Goal: Navigation & Orientation: Find specific page/section

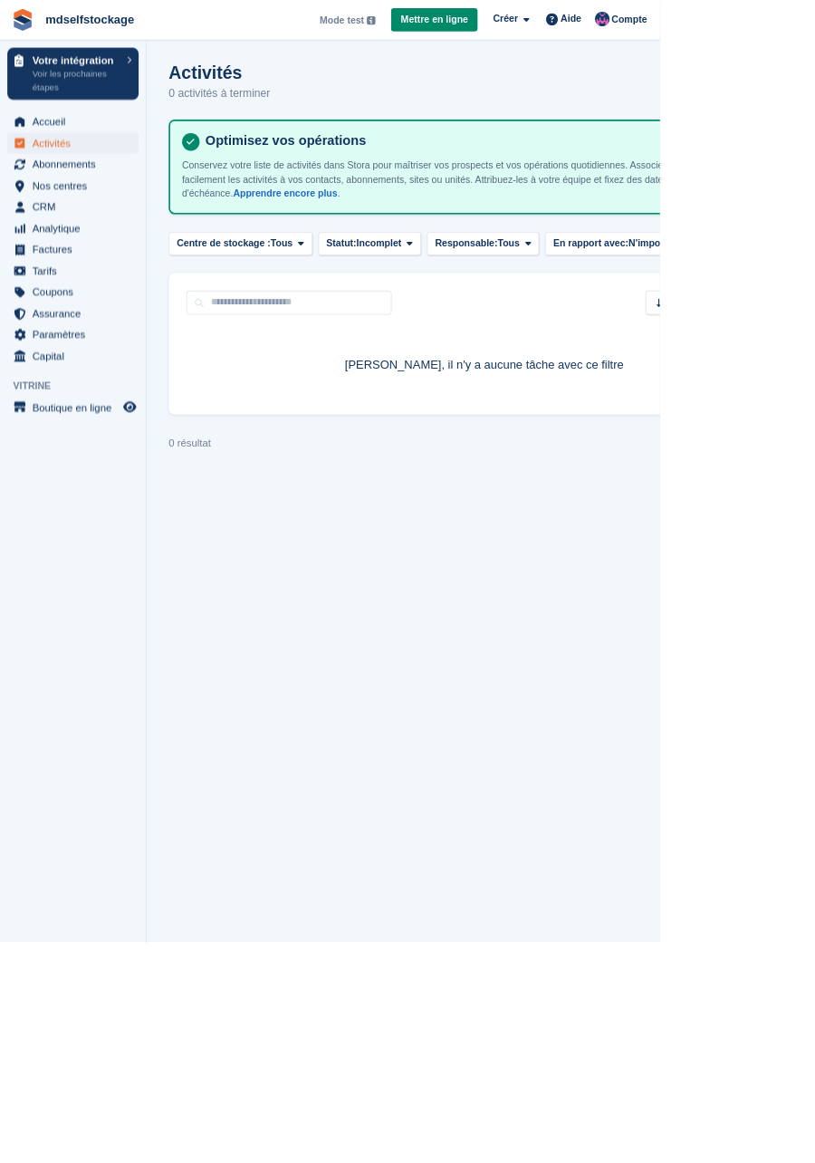
click at [814, 688] on section "Signed in successfully. Activités 0 activités à terminer Nouvelle tâche Optimis…" at bounding box center [597, 581] width 833 height 1163
click at [555, 798] on section "Activités 0 activités à terminer Nouvelle tâche Optimisez vos opérations Conser…" at bounding box center [597, 581] width 833 height 1163
click at [62, 307] on span "Factures" at bounding box center [94, 307] width 109 height 25
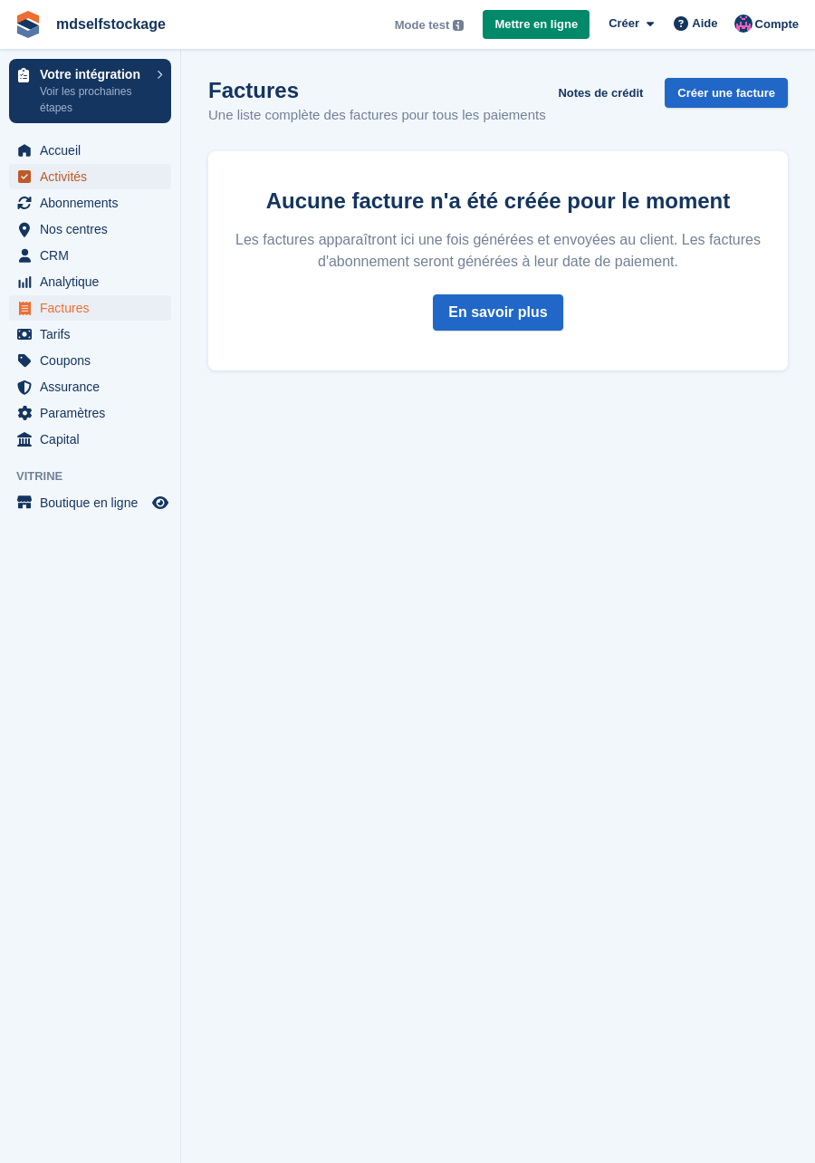
click at [67, 188] on span "Activités" at bounding box center [94, 176] width 109 height 25
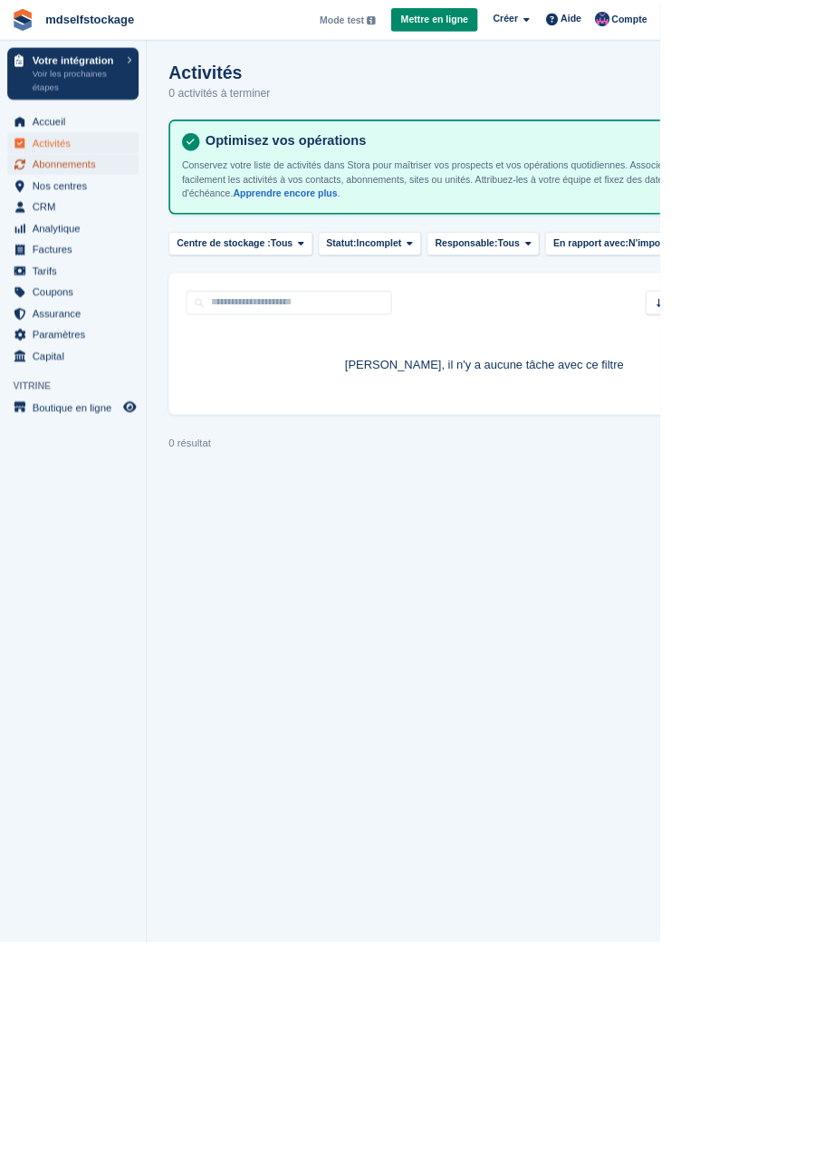
click at [97, 207] on span "Abonnements" at bounding box center [94, 202] width 109 height 25
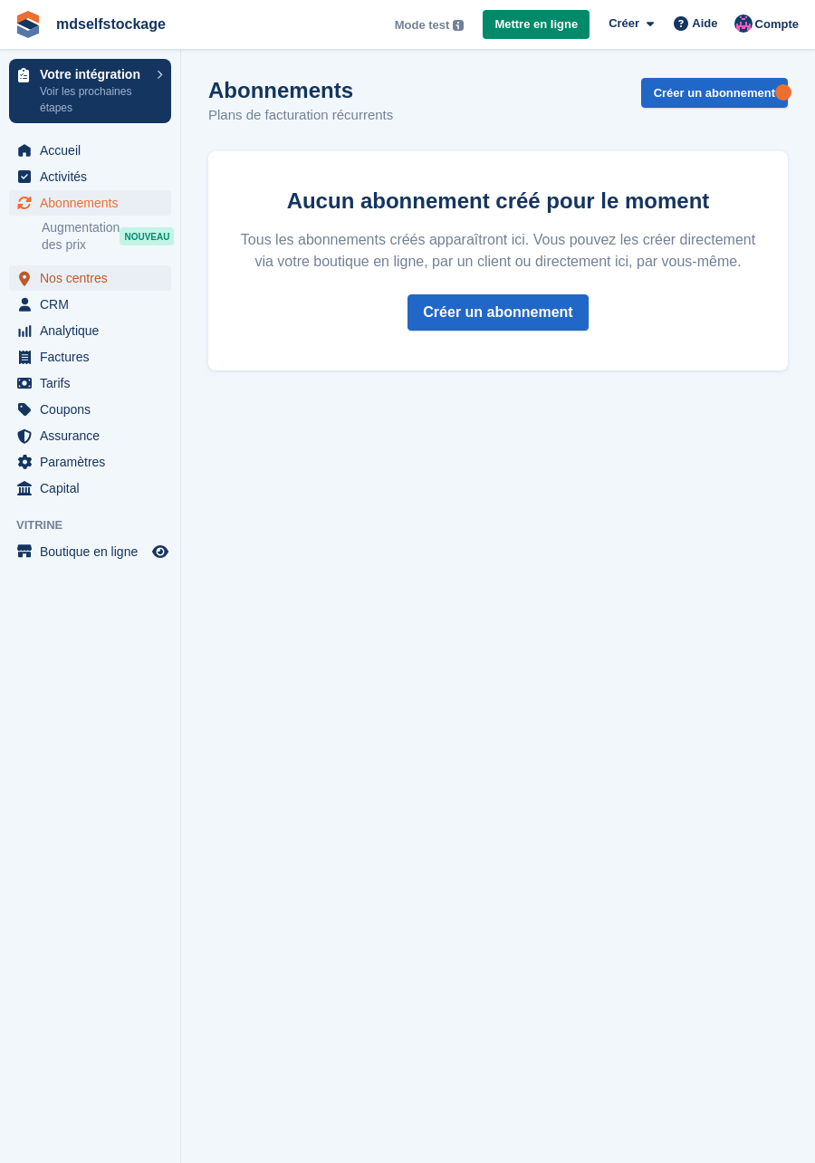
click at [82, 280] on span "Nos centres" at bounding box center [94, 277] width 109 height 25
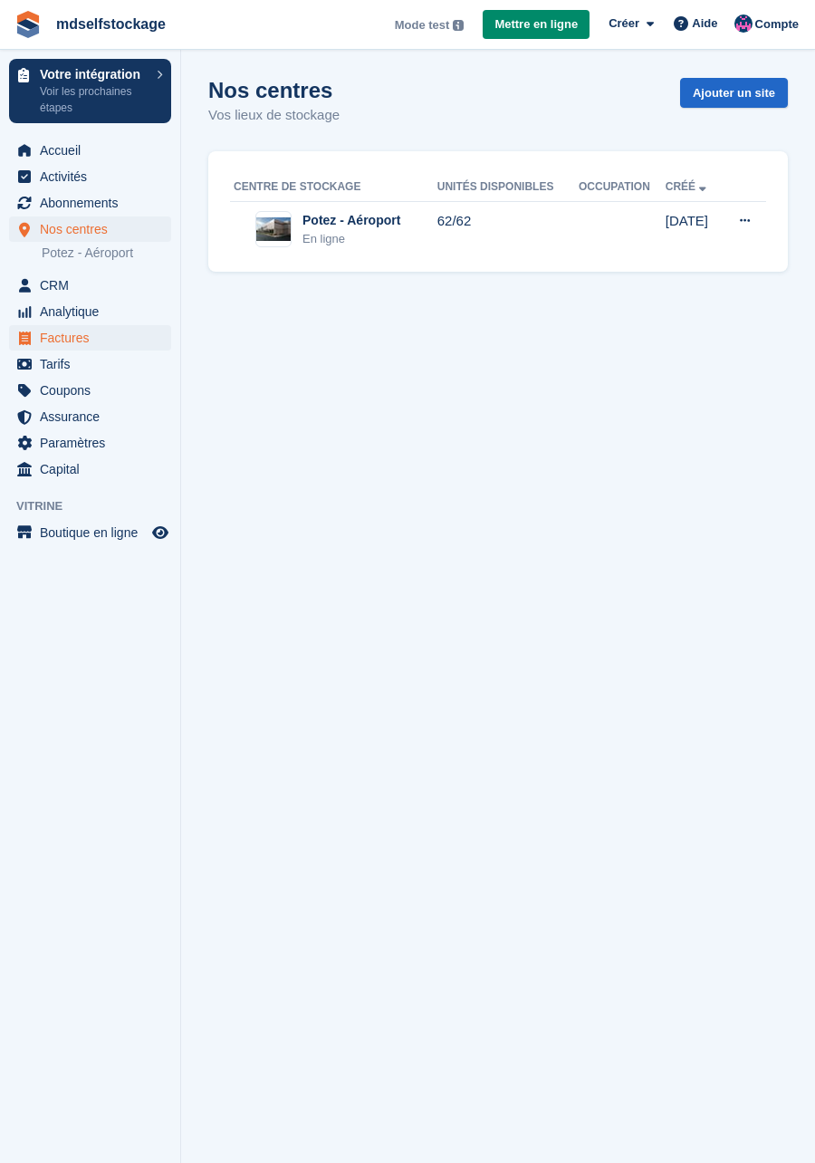
click at [76, 325] on span "Factures" at bounding box center [94, 337] width 109 height 25
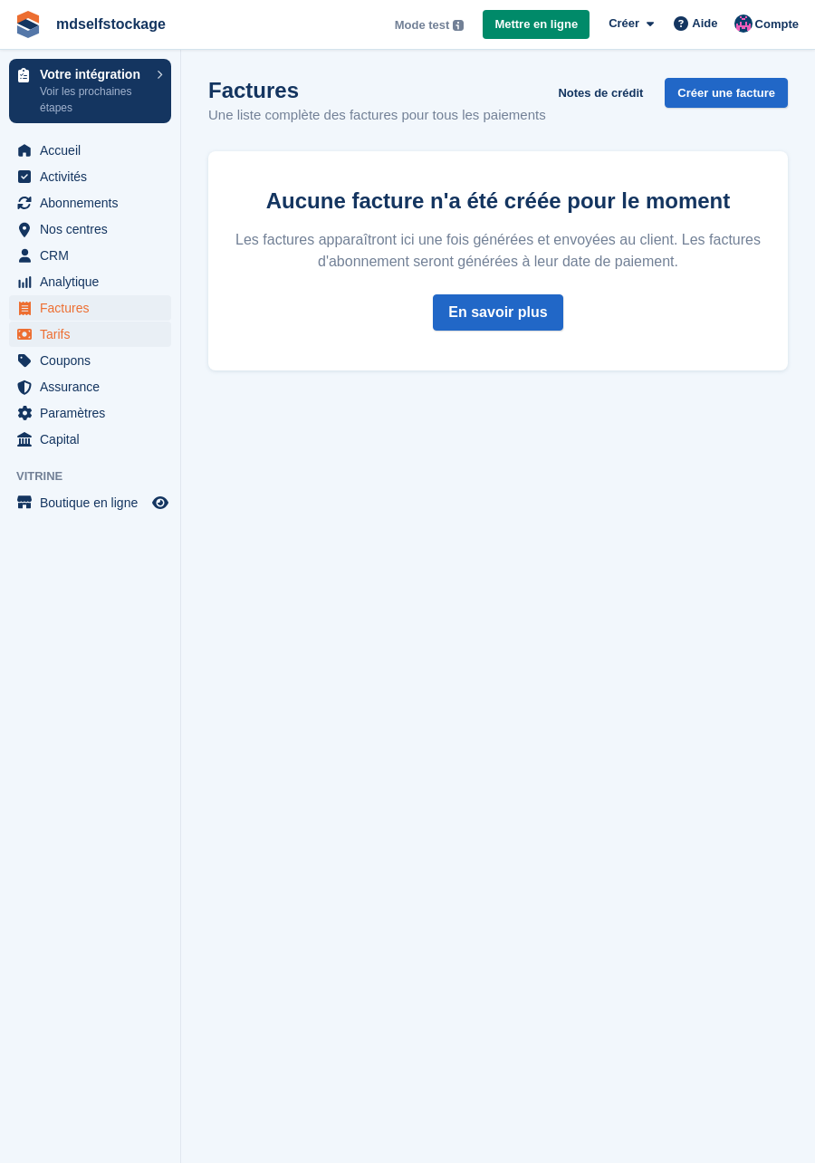
click at [83, 346] on span "Tarifs" at bounding box center [94, 333] width 109 height 25
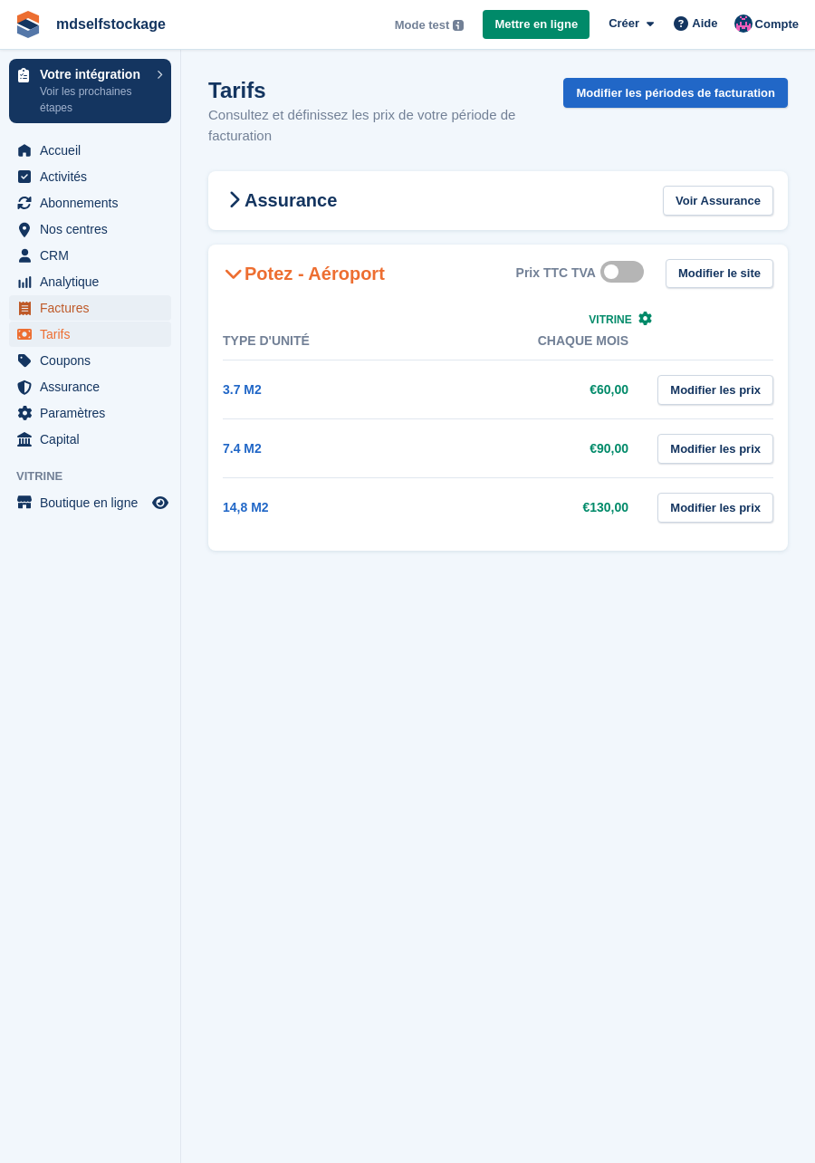
click at [81, 311] on span "Factures" at bounding box center [94, 307] width 109 height 25
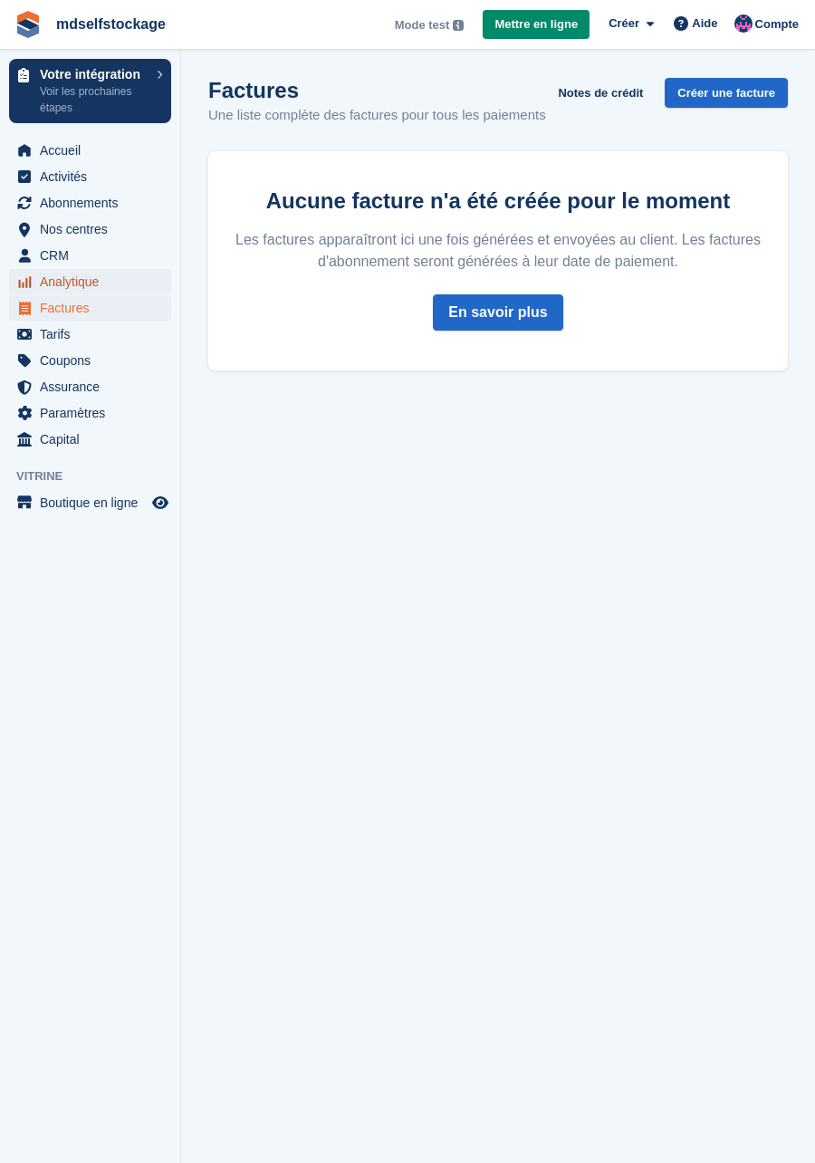
click at [88, 287] on span "Analytique" at bounding box center [94, 281] width 109 height 25
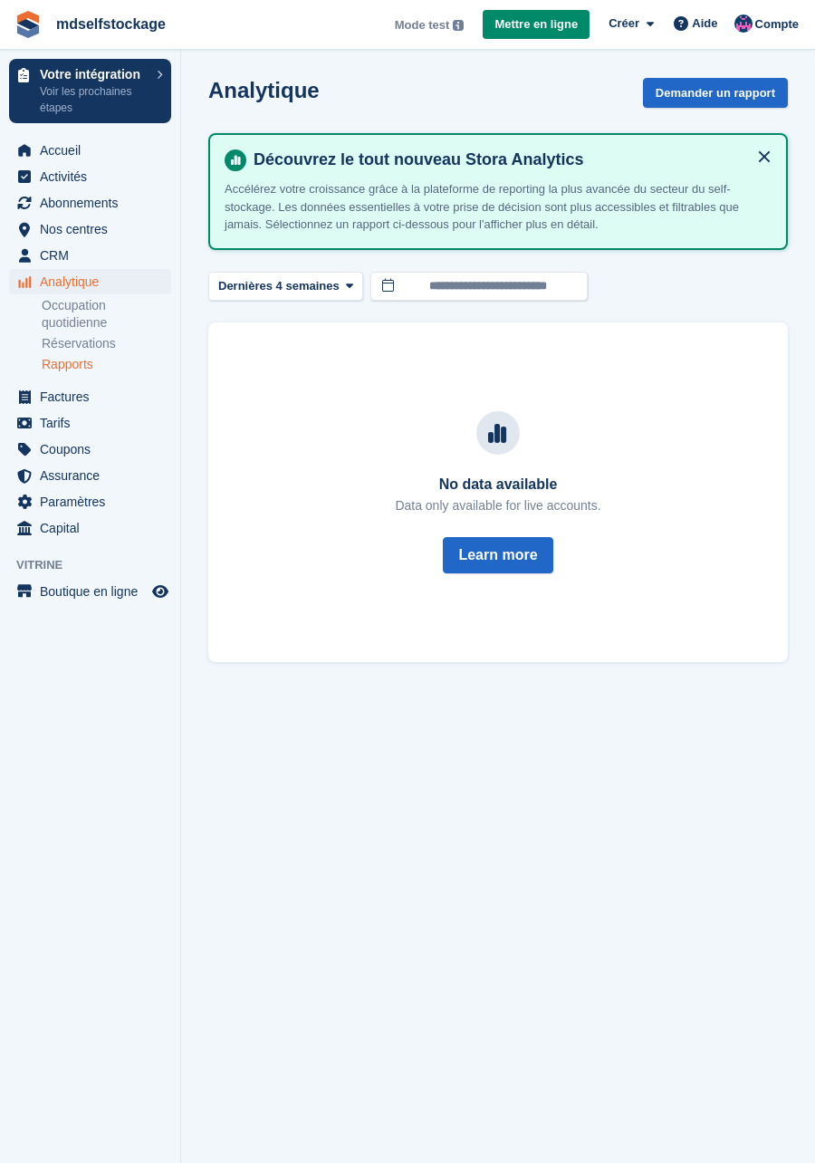
click at [66, 369] on link "Rapports" at bounding box center [106, 364] width 129 height 17
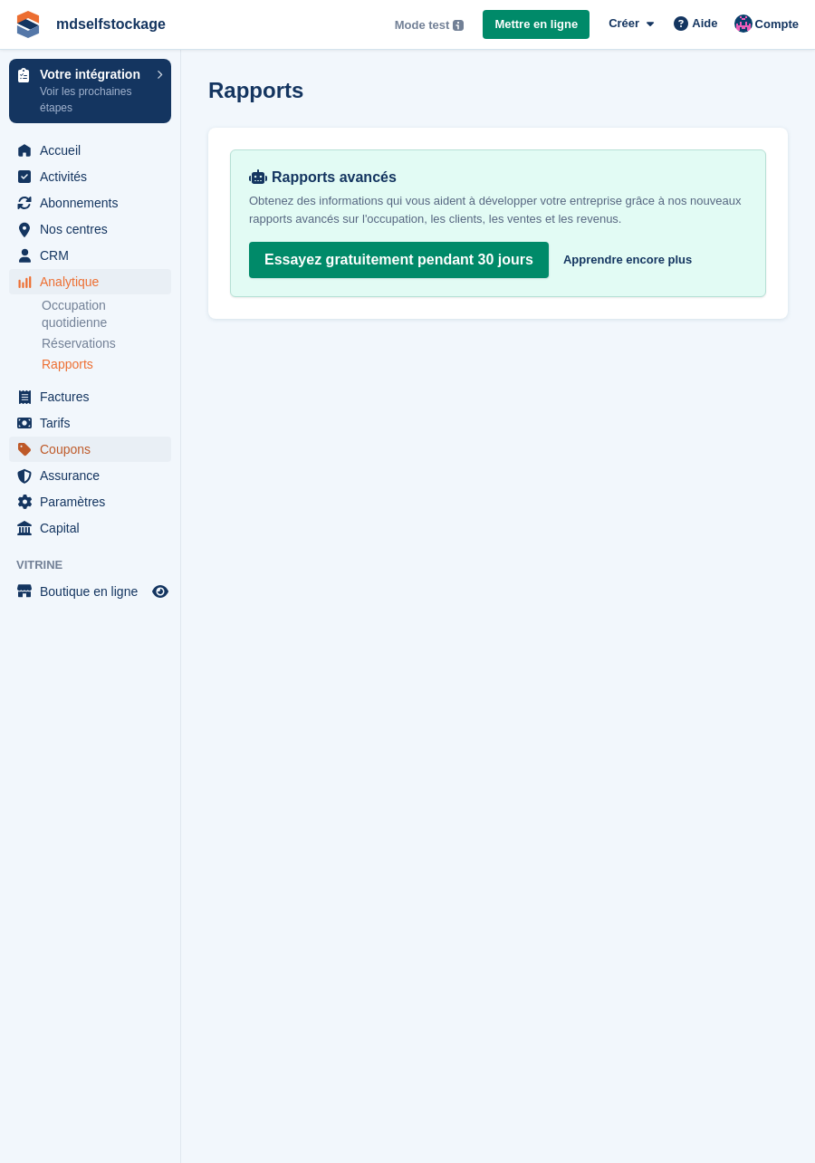
click at [68, 459] on span "Coupons" at bounding box center [94, 448] width 109 height 25
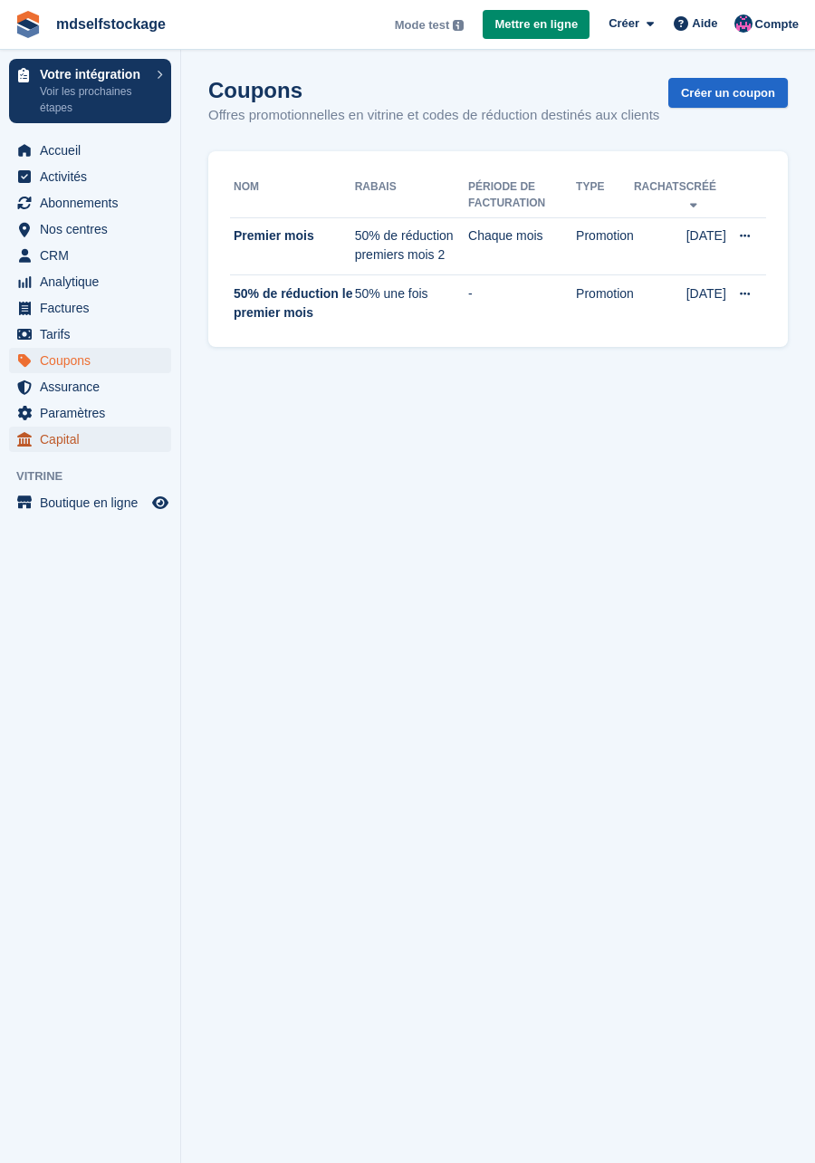
click at [62, 443] on span "Capital" at bounding box center [94, 438] width 109 height 25
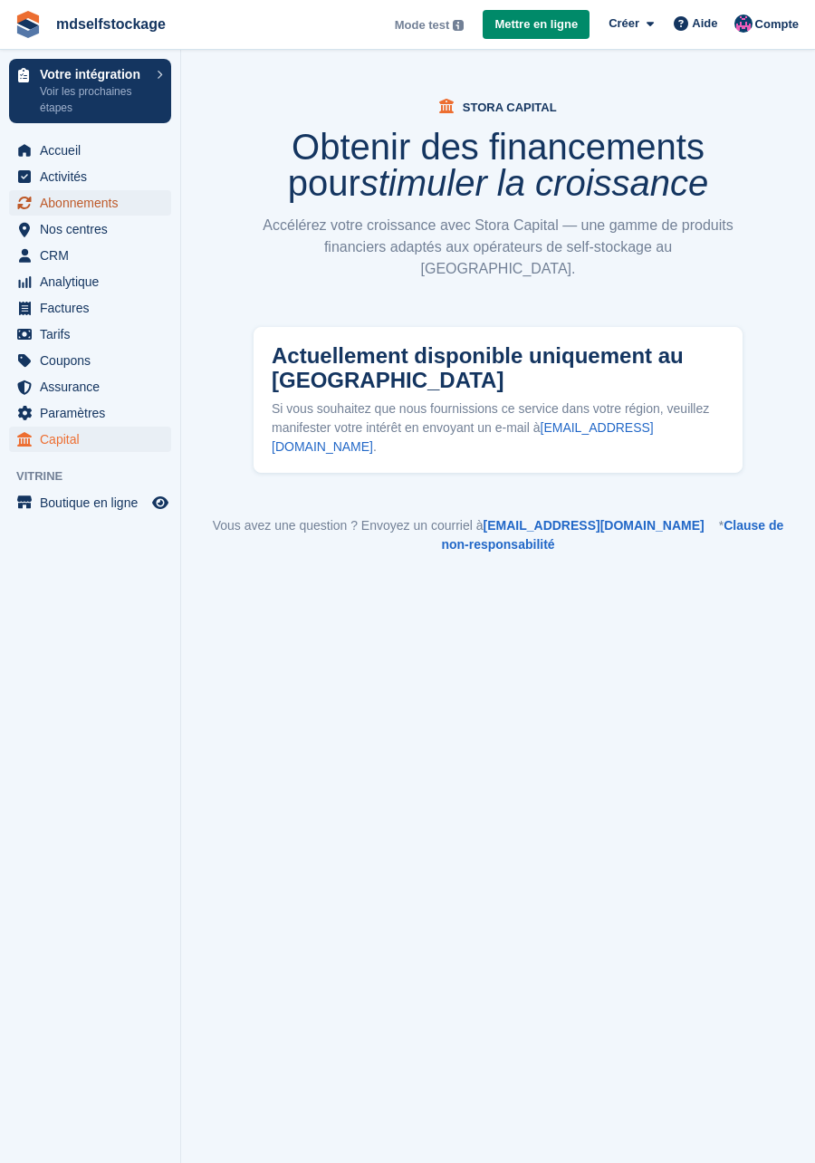
click at [98, 196] on span "Abonnements" at bounding box center [94, 202] width 109 height 25
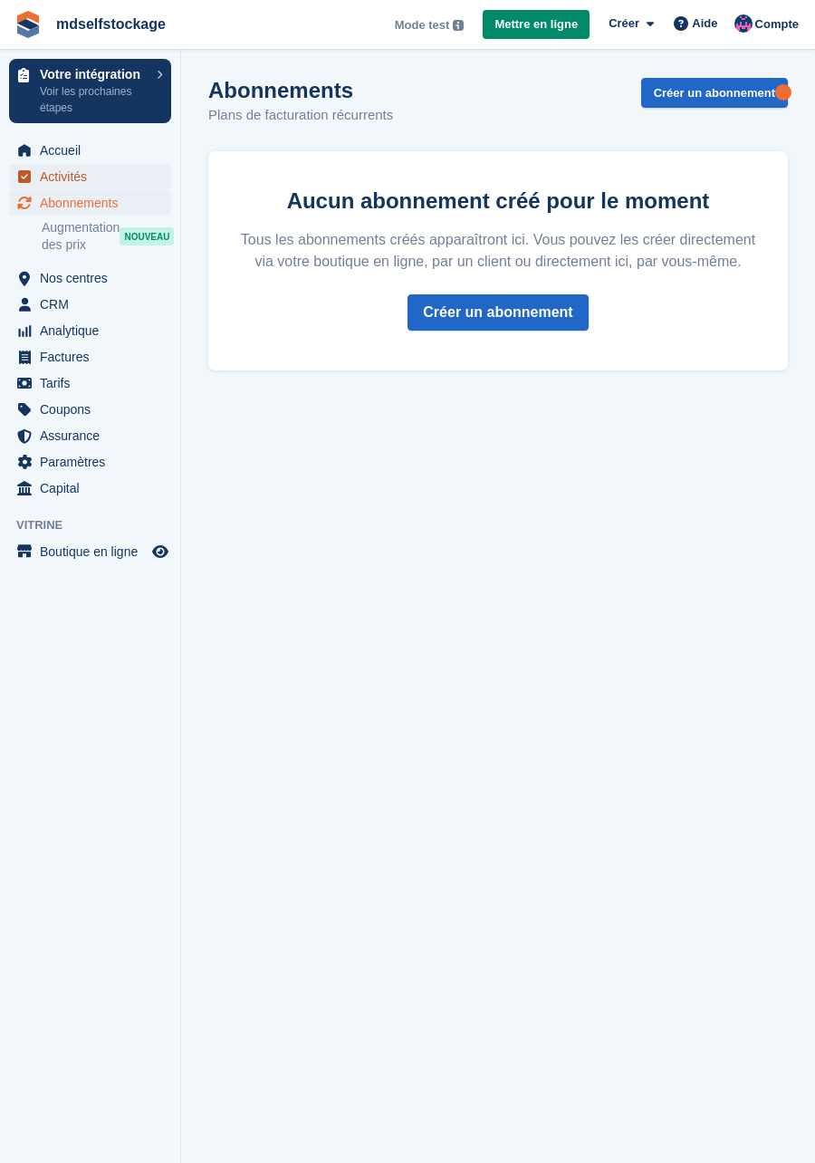
click at [84, 172] on span "Activités" at bounding box center [94, 176] width 109 height 25
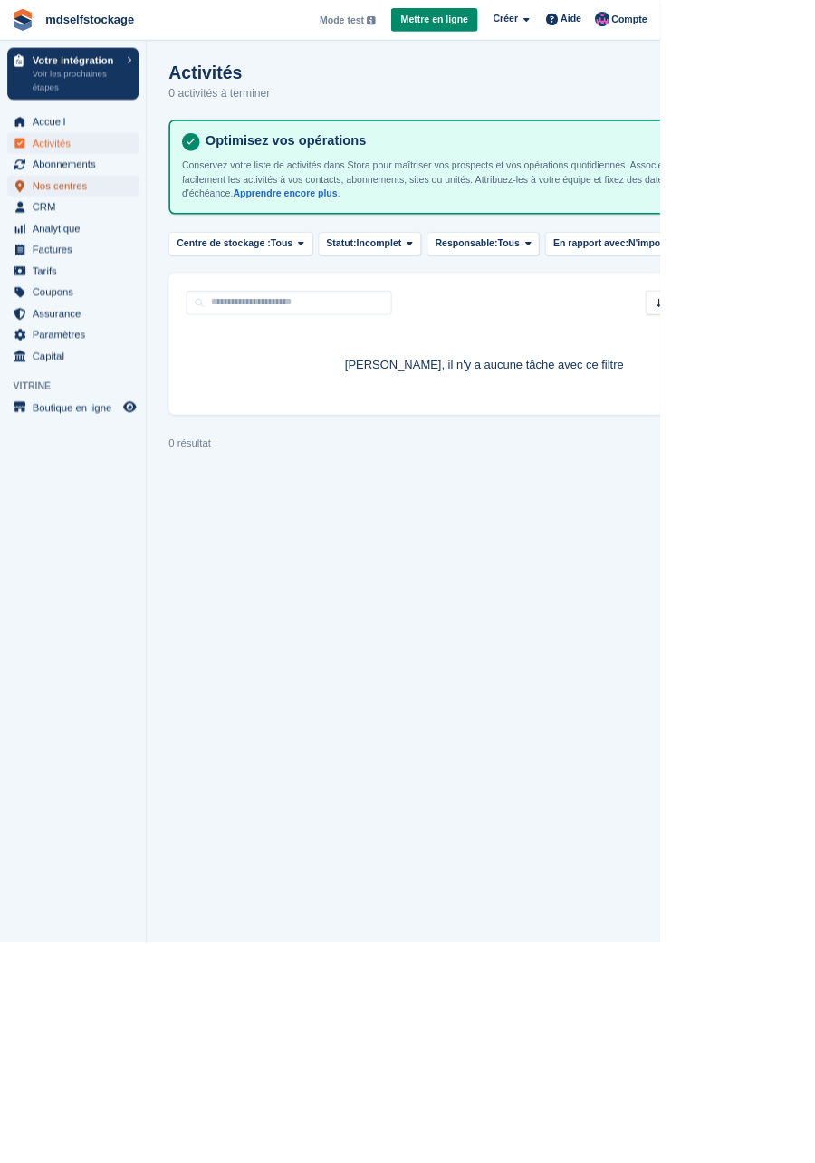
click at [83, 219] on span "Nos centres" at bounding box center [94, 228] width 109 height 25
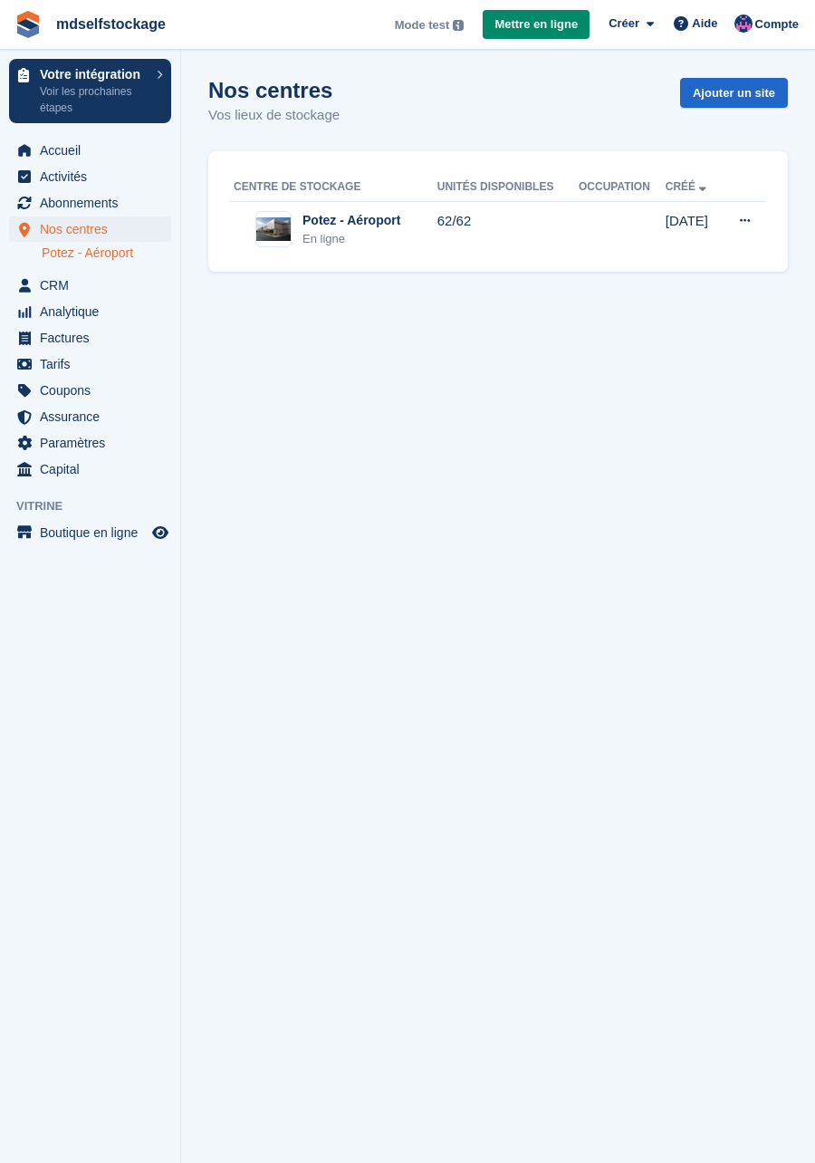
click at [85, 257] on link "Potez - Aéroport" at bounding box center [106, 252] width 129 height 17
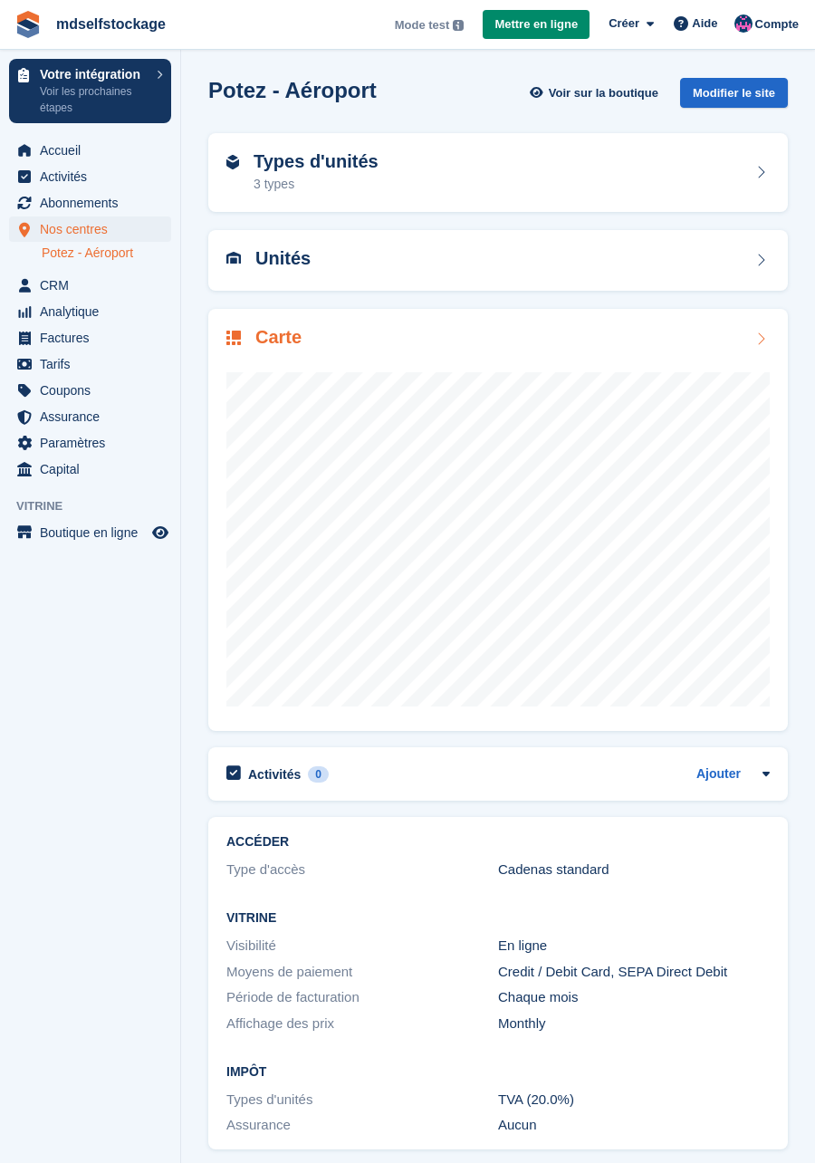
click at [709, 367] on div at bounding box center [497, 531] width 543 height 362
